Goal: Task Accomplishment & Management: Manage account settings

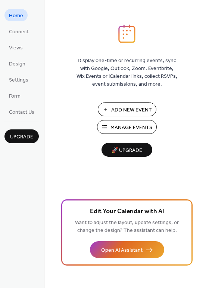
click at [128, 108] on span "Add New Event" at bounding box center [131, 110] width 41 height 8
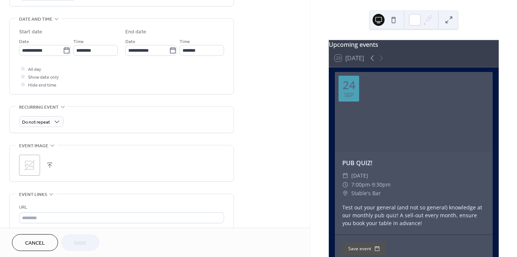
scroll to position [232, 0]
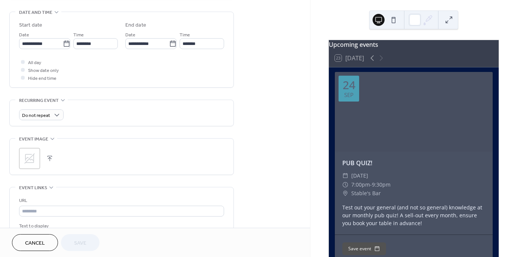
click at [34, 241] on span "Cancel" at bounding box center [35, 243] width 20 height 8
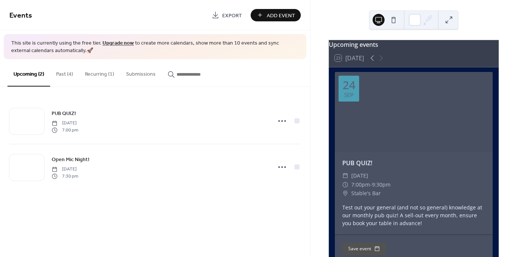
click at [65, 73] on button "Past (4)" at bounding box center [64, 72] width 29 height 27
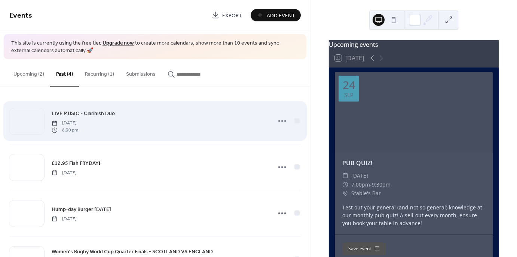
scroll to position [36, 0]
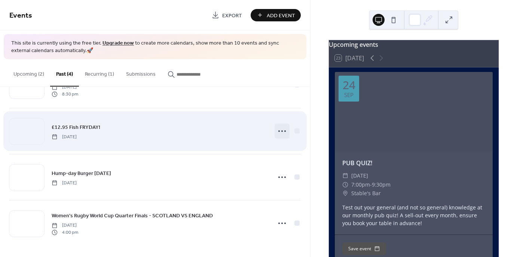
click at [281, 131] on circle at bounding box center [281, 130] width 1 height 1
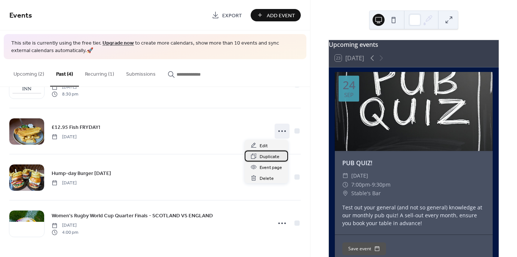
click at [273, 157] on span "Duplicate" at bounding box center [270, 157] width 20 height 8
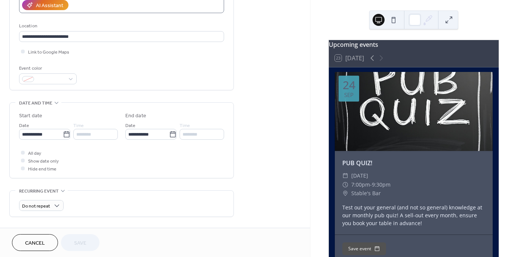
scroll to position [153, 0]
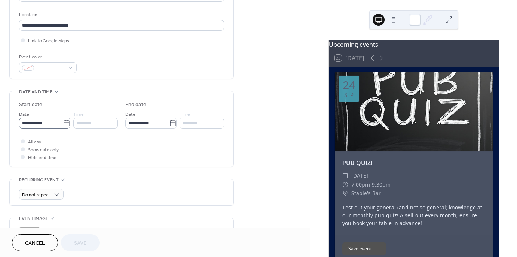
click at [64, 123] on icon at bounding box center [66, 122] width 7 height 7
click at [63, 123] on input "**********" at bounding box center [41, 122] width 44 height 11
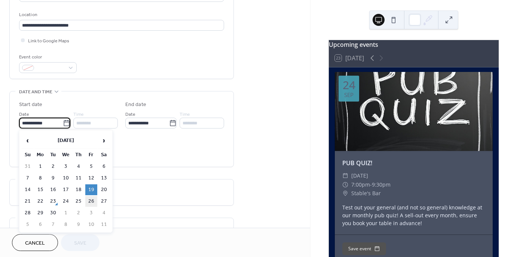
click at [93, 199] on td "26" at bounding box center [91, 201] width 12 height 11
type input "**********"
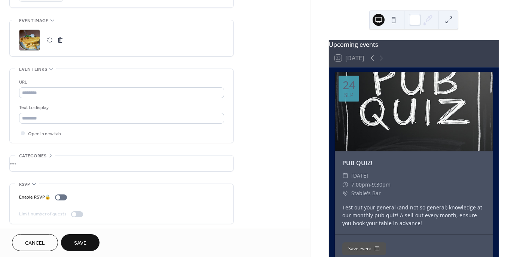
scroll to position [353, 0]
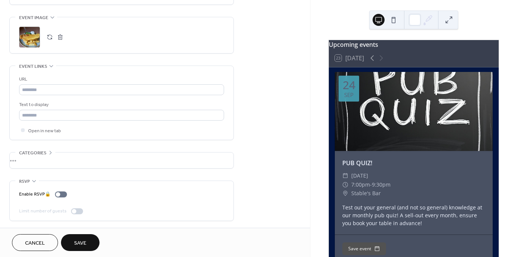
click at [82, 245] on span "Save" at bounding box center [80, 243] width 12 height 8
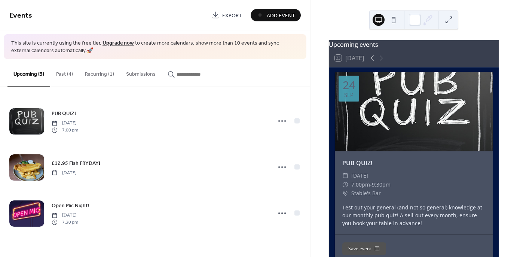
click at [66, 75] on button "Past (4)" at bounding box center [64, 72] width 29 height 27
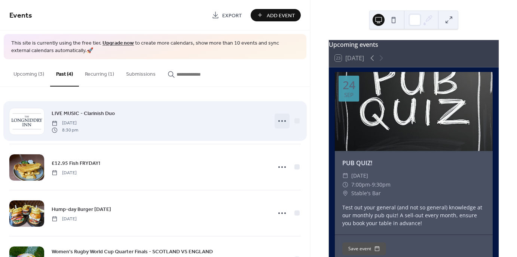
click at [282, 120] on icon at bounding box center [282, 121] width 12 height 12
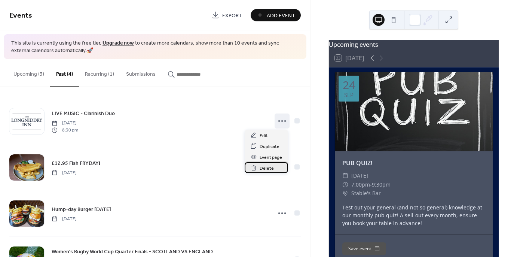
click at [264, 170] on span "Delete" at bounding box center [267, 168] width 14 height 8
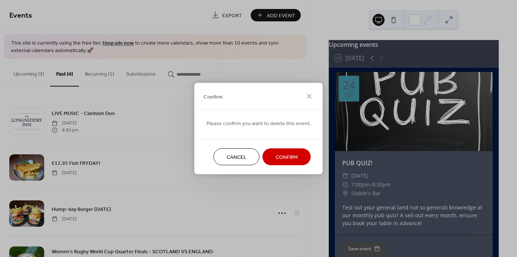
click at [286, 157] on span "Confirm" at bounding box center [287, 157] width 22 height 8
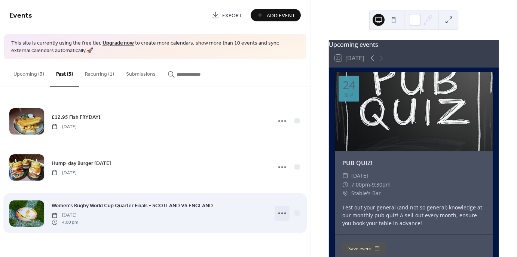
click at [281, 215] on icon at bounding box center [282, 213] width 12 height 12
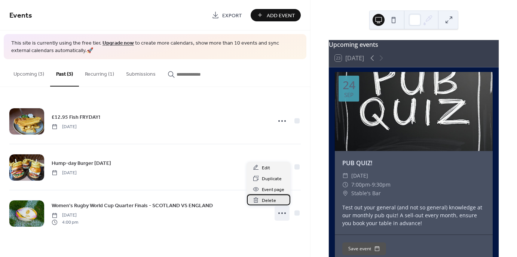
click at [267, 204] on span "Delete" at bounding box center [269, 200] width 14 height 8
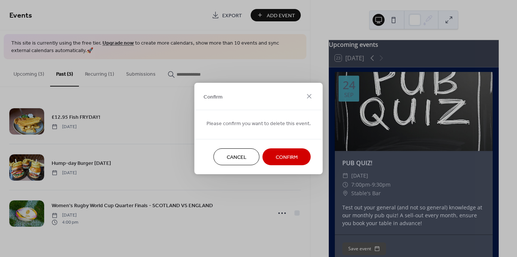
click at [279, 161] on span "Confirm" at bounding box center [287, 157] width 22 height 8
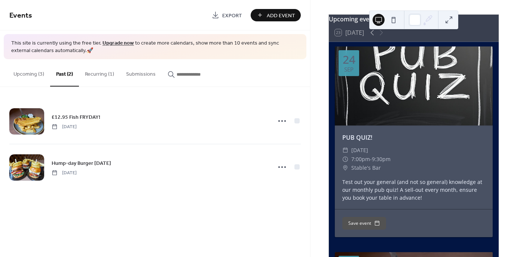
scroll to position [21, 0]
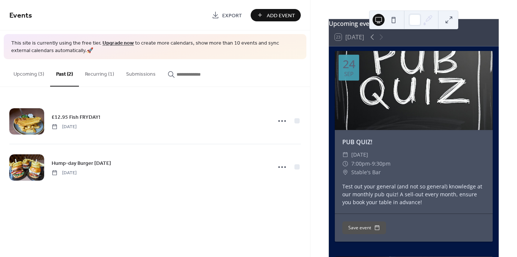
click at [281, 85] on div "Upcoming (3) Past (2) Recurring (1) Submissions" at bounding box center [155, 73] width 310 height 28
click at [31, 73] on button "Upcoming (3)" at bounding box center [28, 72] width 43 height 27
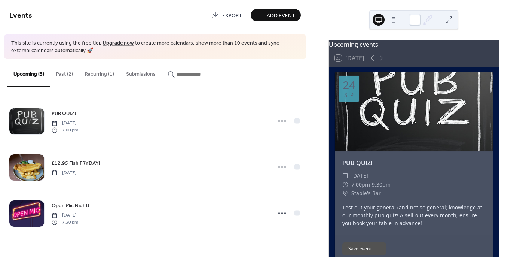
click at [271, 16] on span "Add Event" at bounding box center [281, 16] width 28 height 8
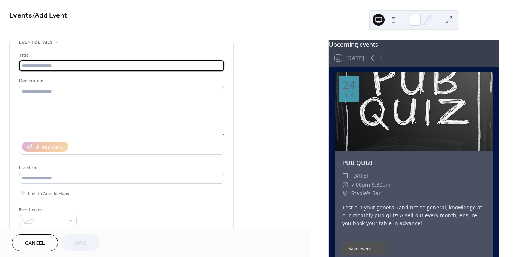
click at [31, 248] on button "Cancel" at bounding box center [35, 242] width 46 height 17
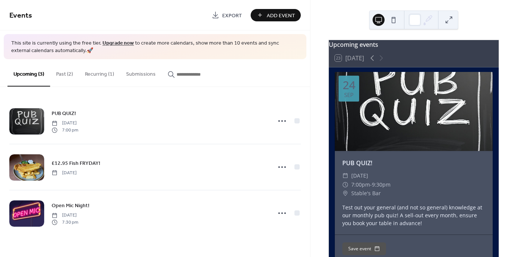
click at [70, 76] on button "Past (2)" at bounding box center [64, 72] width 29 height 27
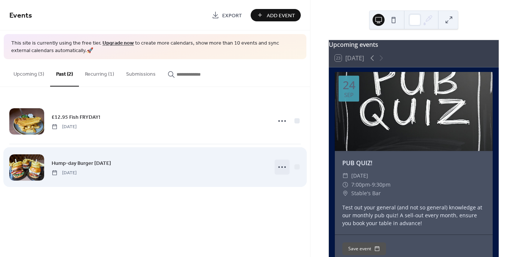
click at [283, 168] on icon at bounding box center [282, 167] width 12 height 12
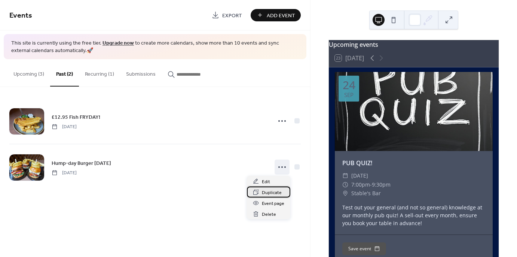
click at [272, 193] on span "Duplicate" at bounding box center [272, 192] width 20 height 8
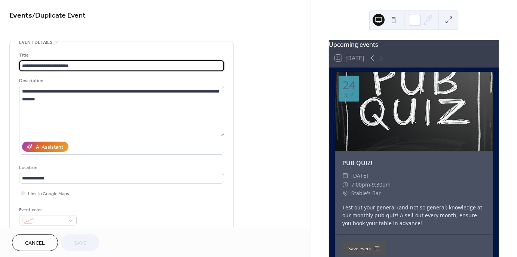
scroll to position [0, 0]
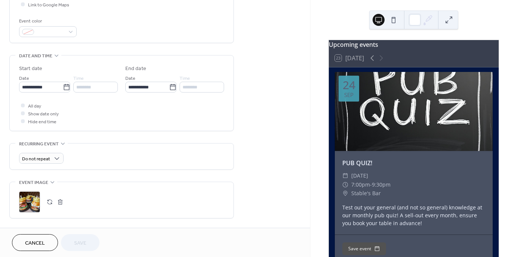
scroll to position [190, 0]
click at [65, 85] on icon at bounding box center [66, 85] width 7 height 7
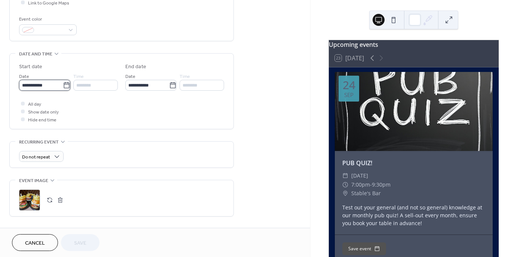
click at [63, 85] on input "**********" at bounding box center [41, 85] width 44 height 11
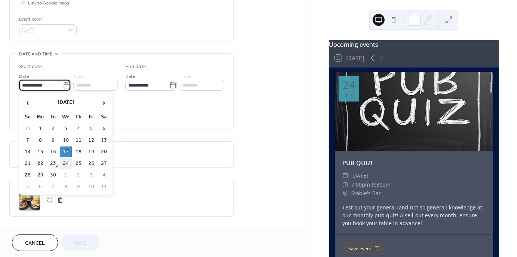
click at [67, 161] on td "24" at bounding box center [66, 163] width 12 height 11
type input "**********"
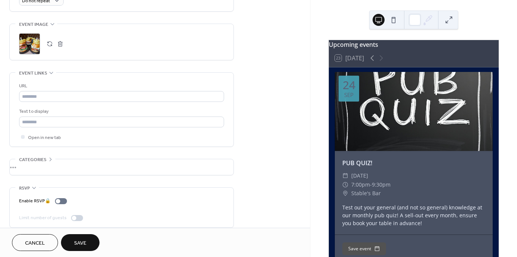
scroll to position [353, 0]
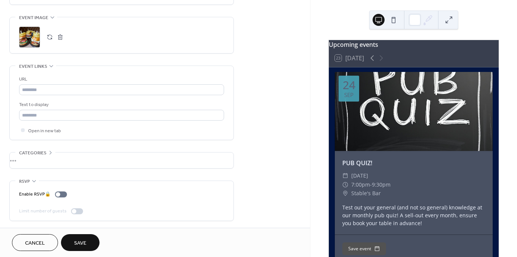
click at [80, 243] on span "Save" at bounding box center [80, 243] width 12 height 8
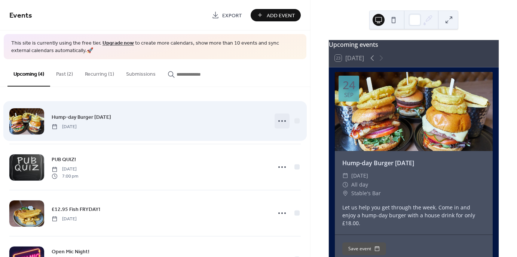
click at [281, 120] on circle at bounding box center [281, 120] width 1 height 1
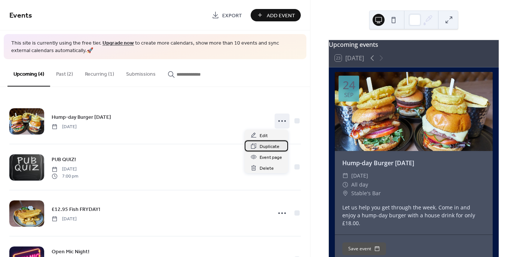
click at [270, 147] on span "Duplicate" at bounding box center [270, 146] width 20 height 8
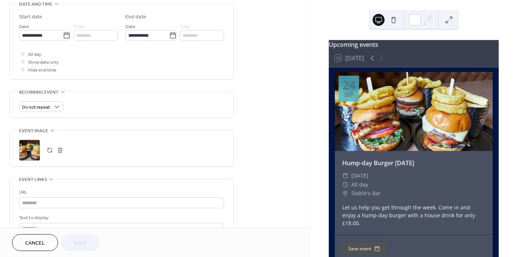
scroll to position [239, 0]
click at [64, 40] on label "**********" at bounding box center [44, 36] width 51 height 11
click at [63, 40] on input "**********" at bounding box center [41, 36] width 44 height 11
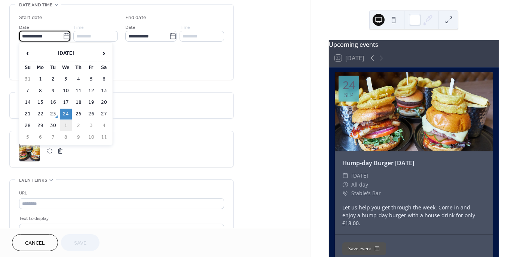
click at [70, 122] on td "1" at bounding box center [66, 125] width 12 height 11
type input "**********"
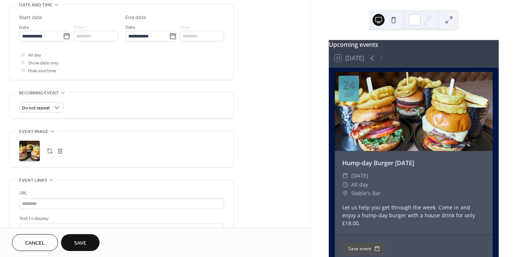
click at [77, 242] on span "Save" at bounding box center [80, 243] width 12 height 8
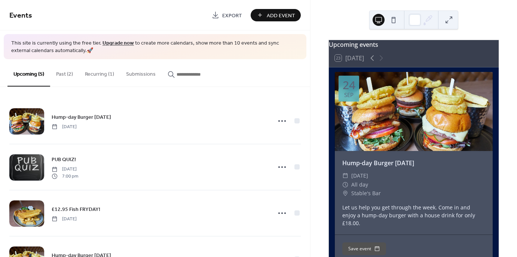
click at [63, 71] on button "Past (2)" at bounding box center [64, 72] width 29 height 27
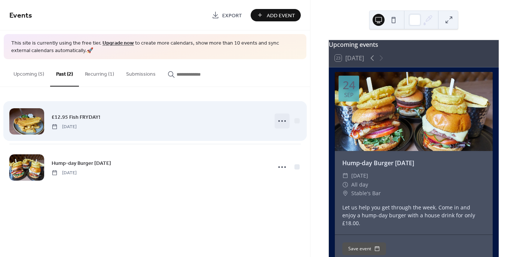
click at [285, 119] on icon at bounding box center [282, 121] width 12 height 12
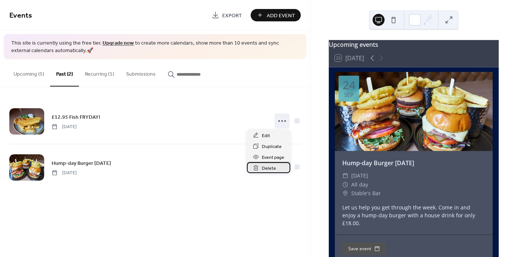
click at [269, 168] on span "Delete" at bounding box center [269, 168] width 14 height 8
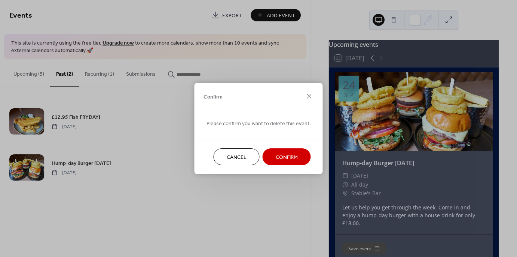
click at [275, 151] on button "Confirm" at bounding box center [287, 156] width 48 height 17
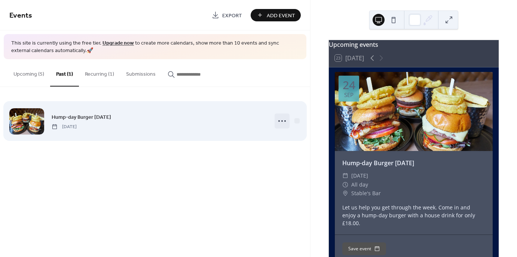
click at [282, 120] on circle at bounding box center [281, 120] width 1 height 1
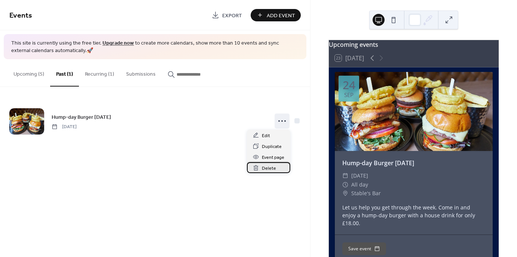
click at [266, 171] on span "Delete" at bounding box center [269, 168] width 14 height 8
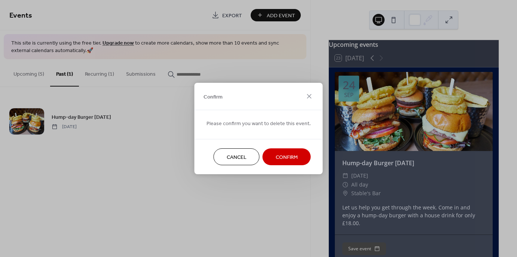
click at [281, 154] on span "Confirm" at bounding box center [287, 157] width 22 height 8
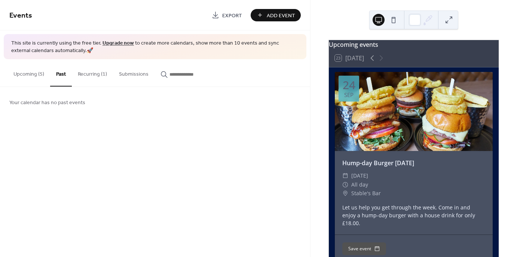
click at [314, 35] on div "Upcoming events 23 [DATE] [DATE] Hump-day Burger [DATE] ​ [DATE] ​ All day ​ St…" at bounding box center [413, 128] width 206 height 257
click at [33, 76] on button "Upcoming (5)" at bounding box center [28, 72] width 43 height 27
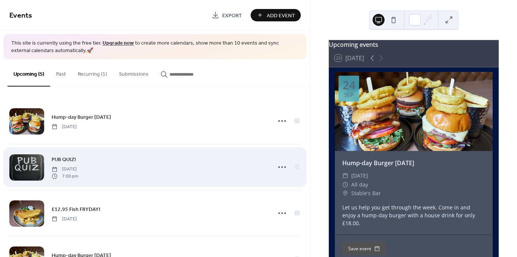
scroll to position [82, 0]
